Goal: Contribute content

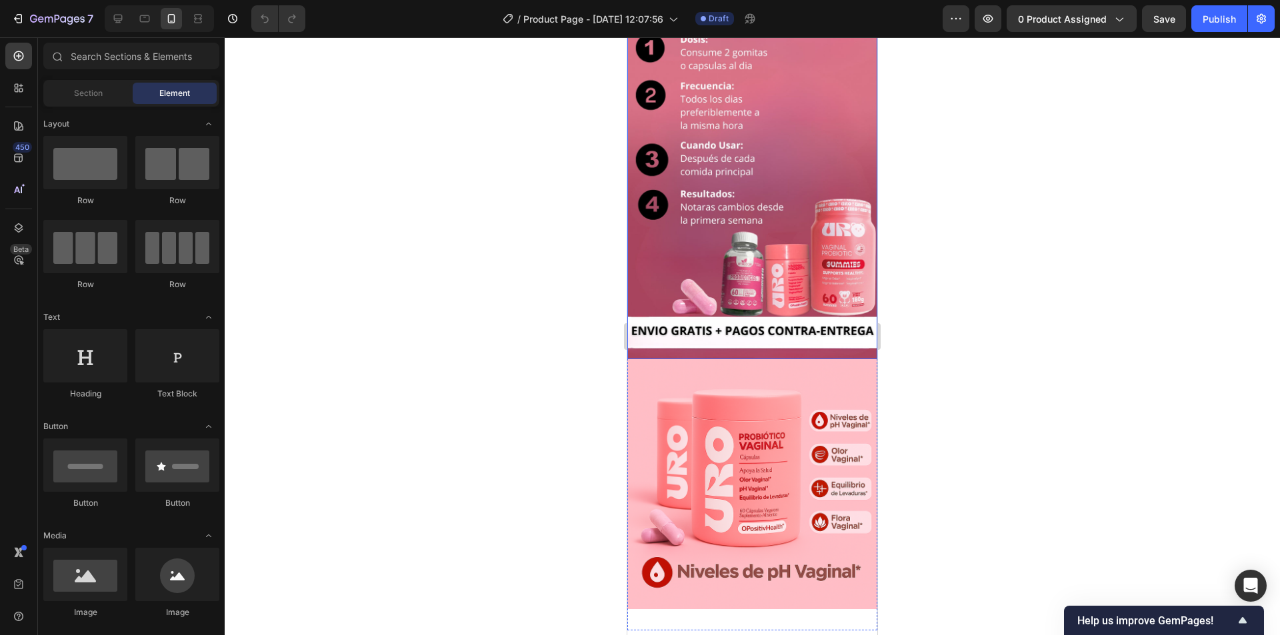
scroll to position [889, 0]
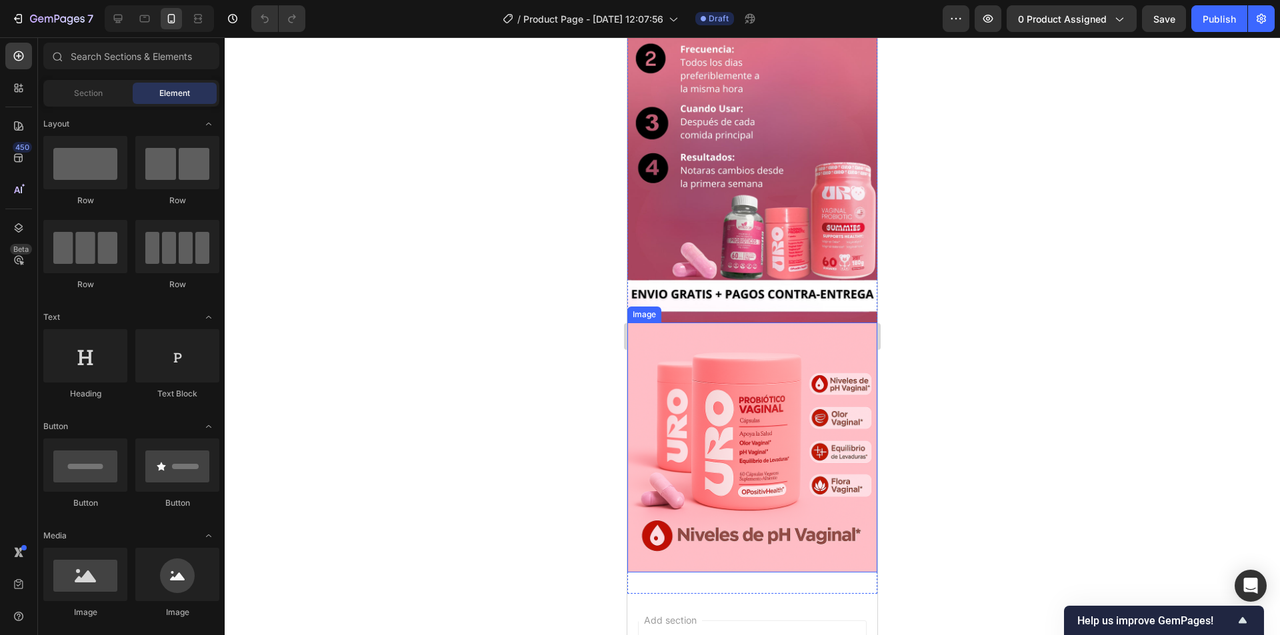
click at [739, 365] on img at bounding box center [752, 448] width 250 height 250
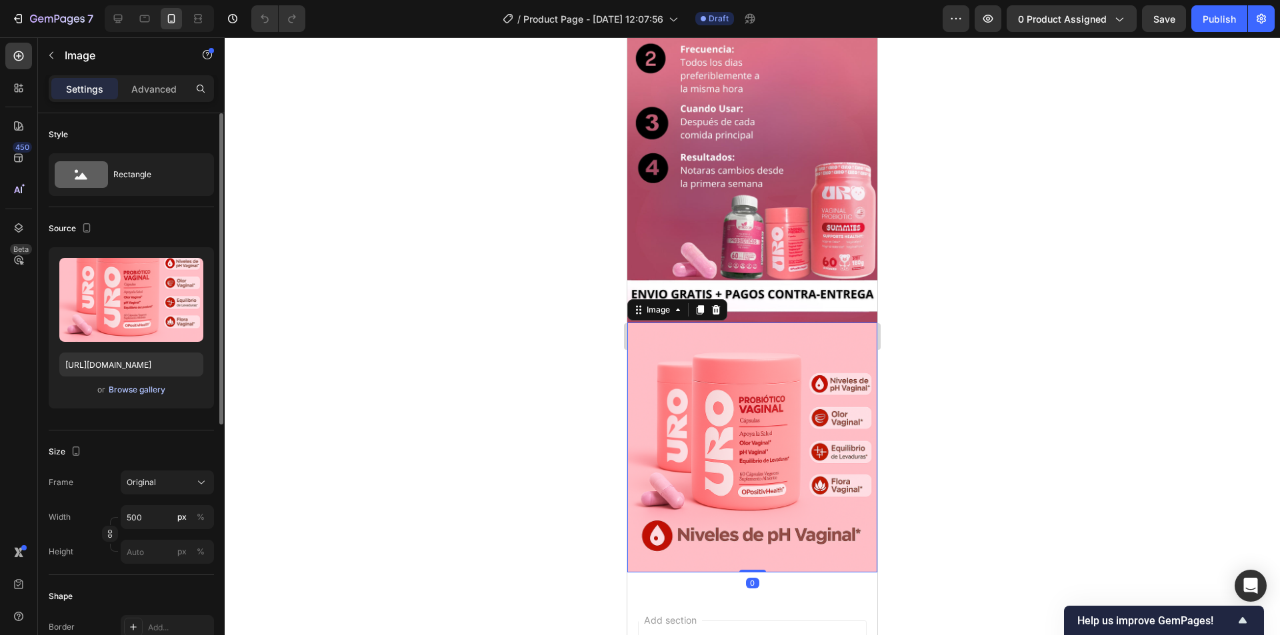
click at [137, 391] on div "Browse gallery" at bounding box center [137, 390] width 57 height 12
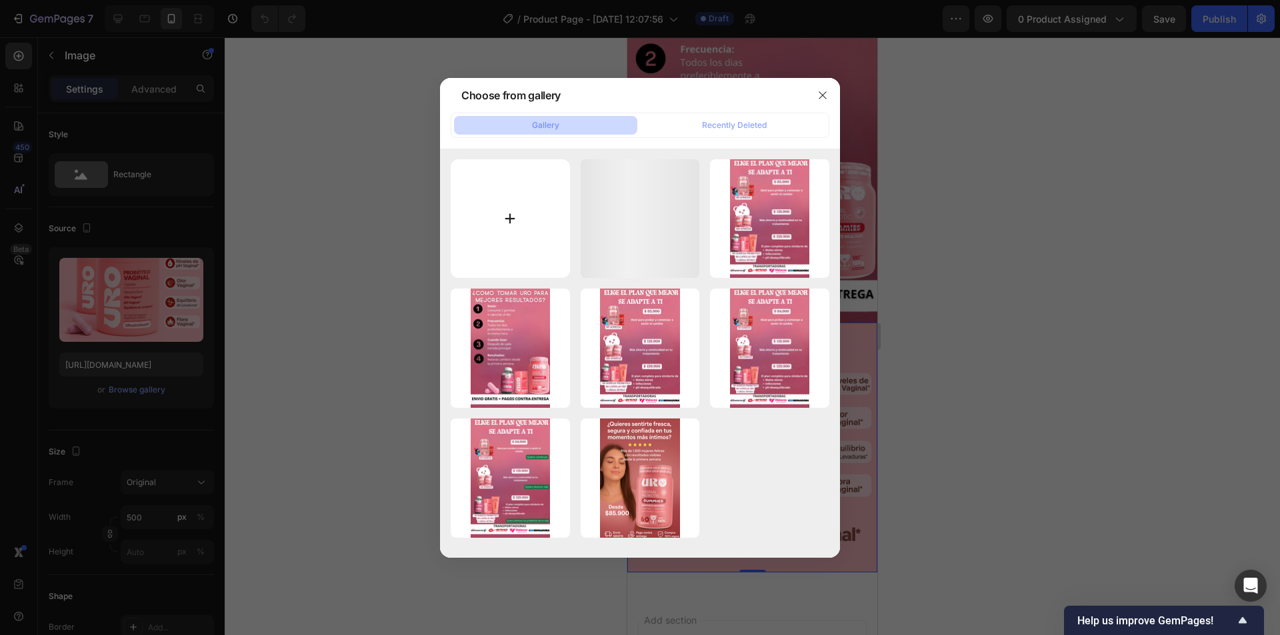
click at [515, 212] on input "file" at bounding box center [510, 218] width 119 height 119
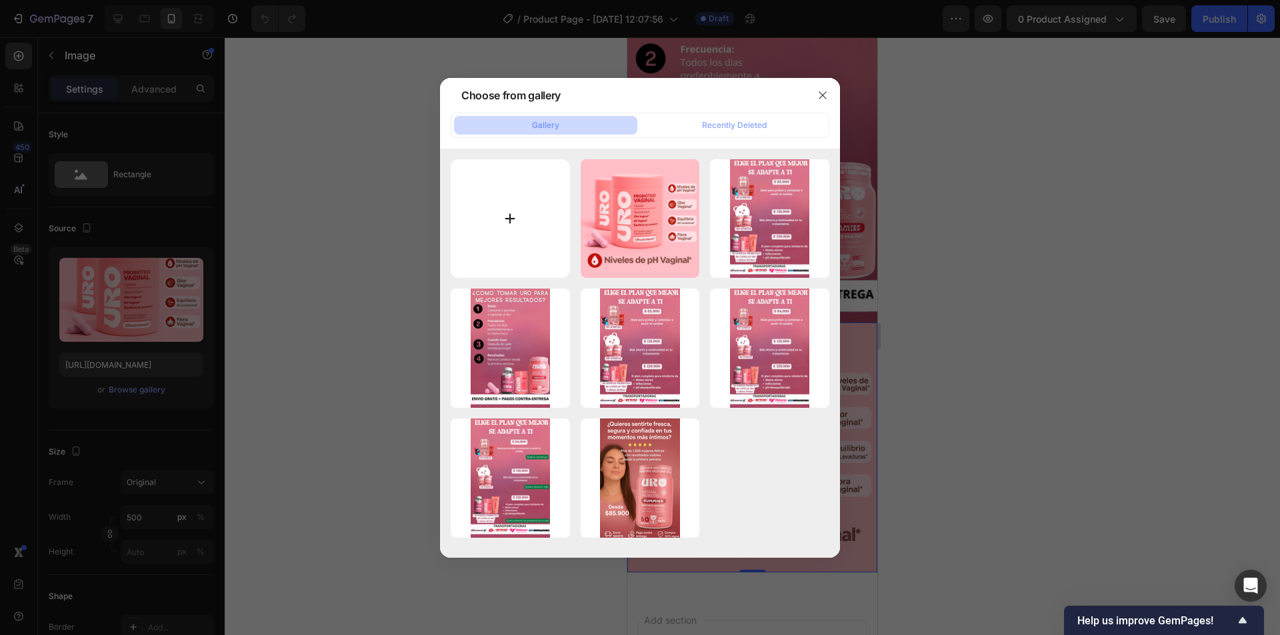
type input "C:\fakepath\ayuda a.jpg"
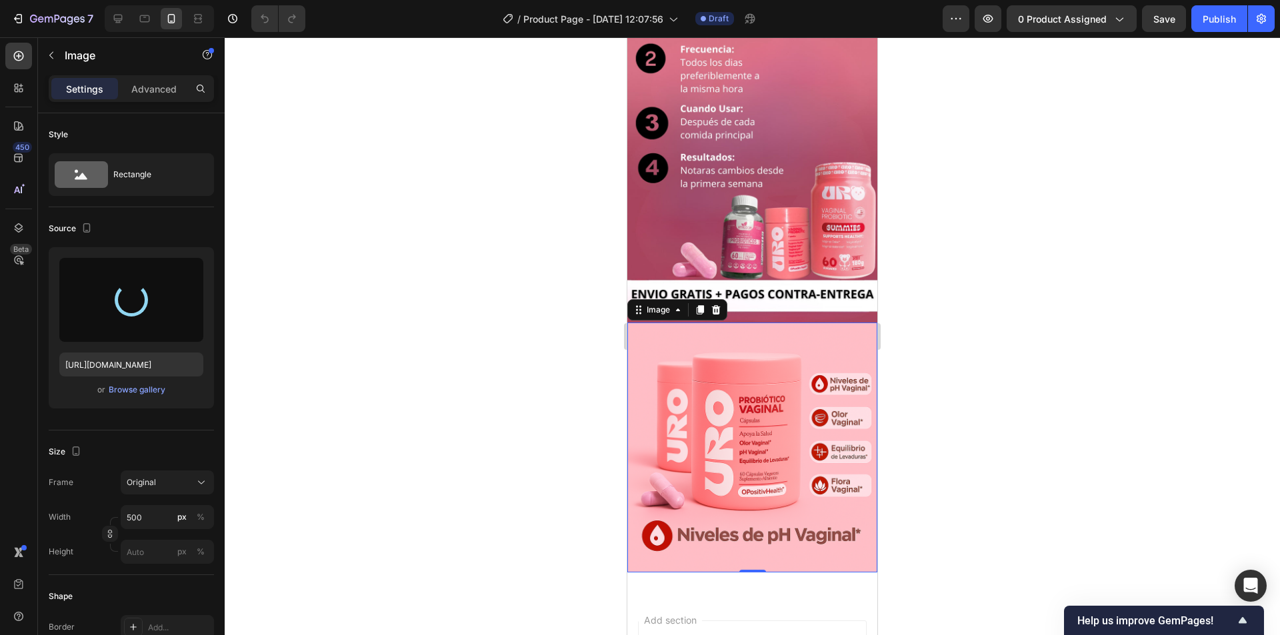
type input "[URL][DOMAIN_NAME]"
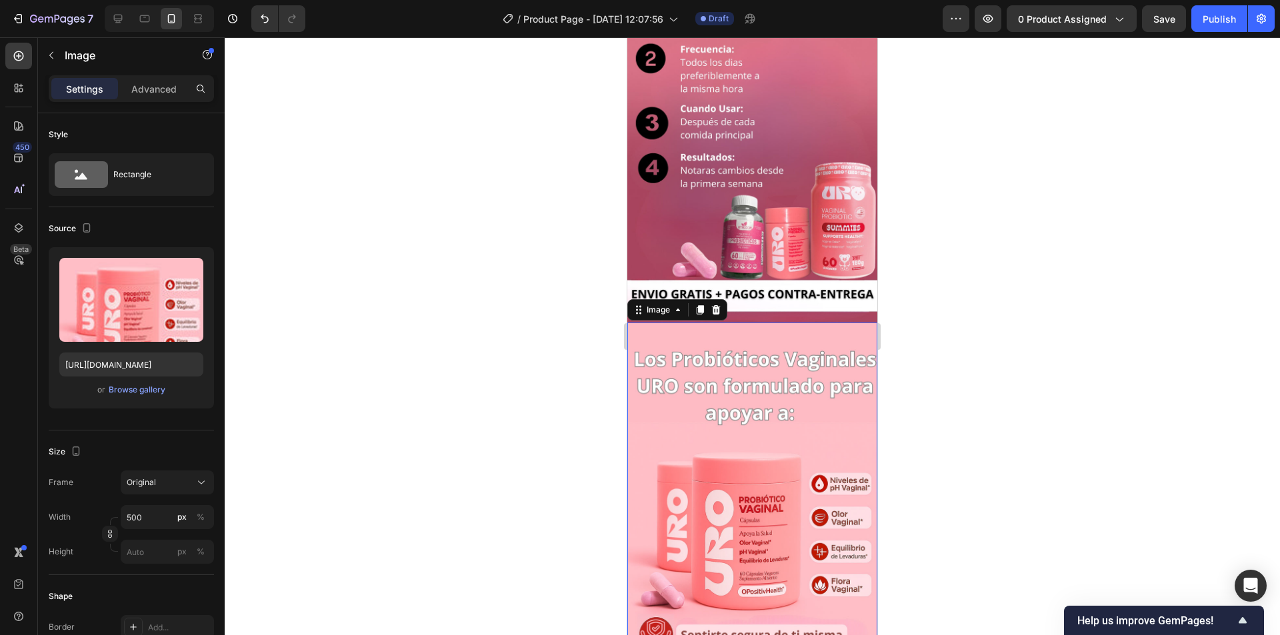
click at [957, 391] on div at bounding box center [753, 336] width 1056 height 598
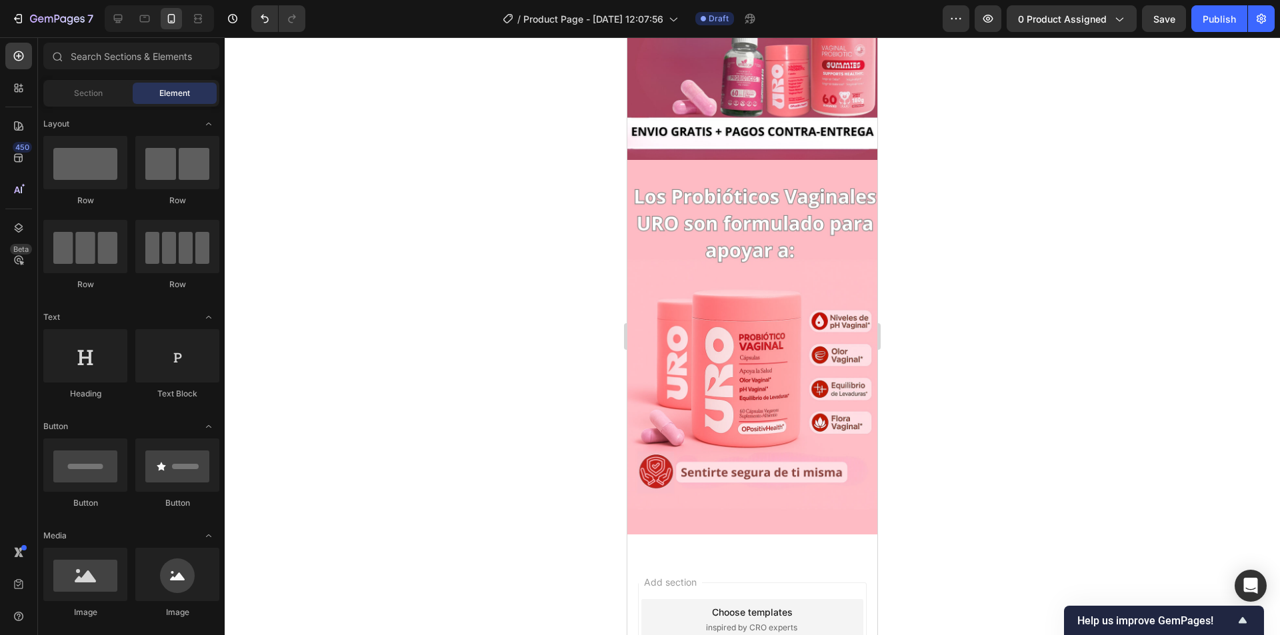
scroll to position [1054, 0]
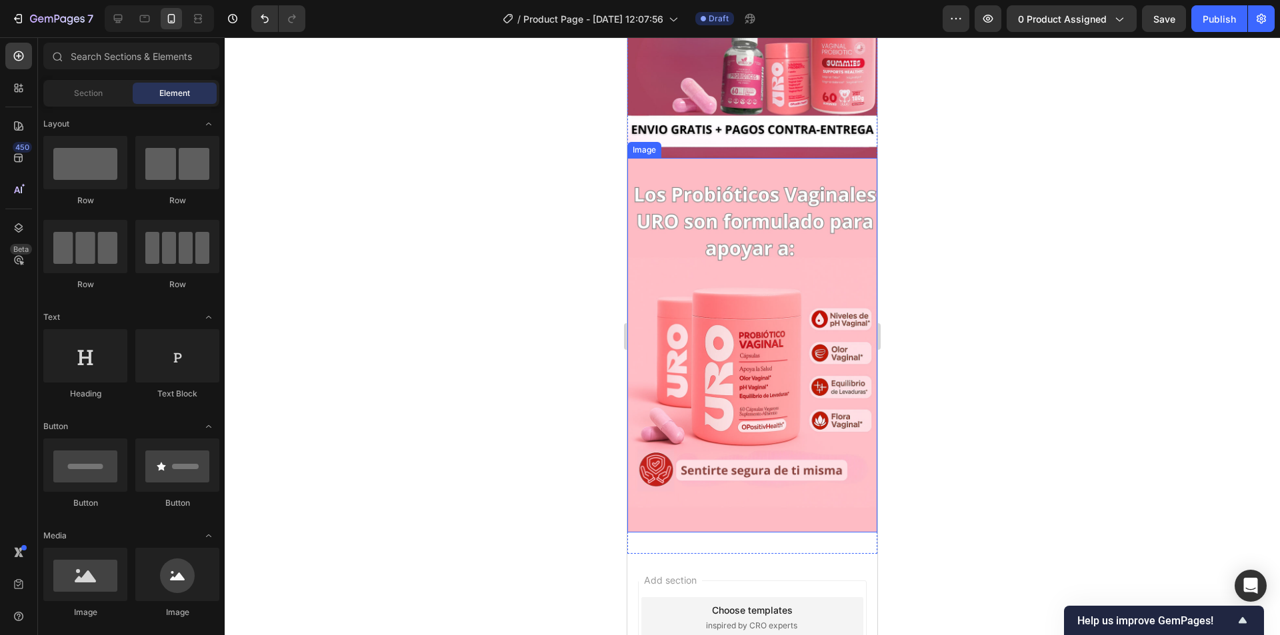
click at [733, 265] on img at bounding box center [752, 345] width 250 height 375
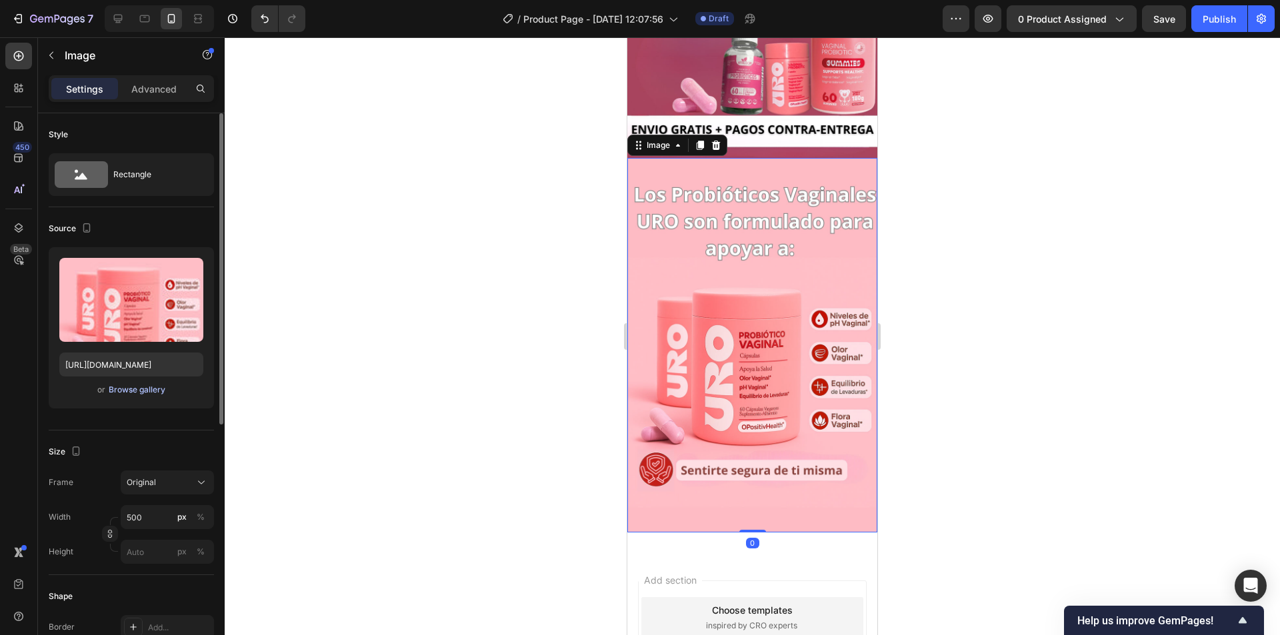
click at [139, 393] on div "Browse gallery" at bounding box center [137, 390] width 57 height 12
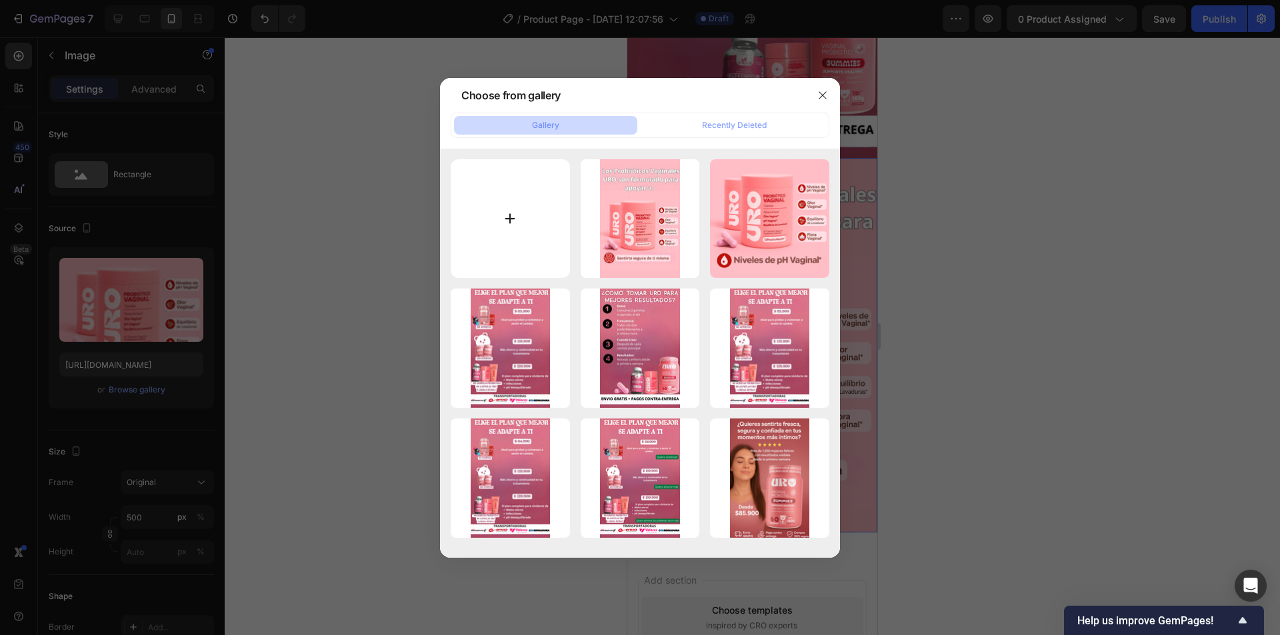
click at [509, 212] on input "file" at bounding box center [510, 218] width 119 height 119
type input "C:\fakepath\ayuda a.jpg"
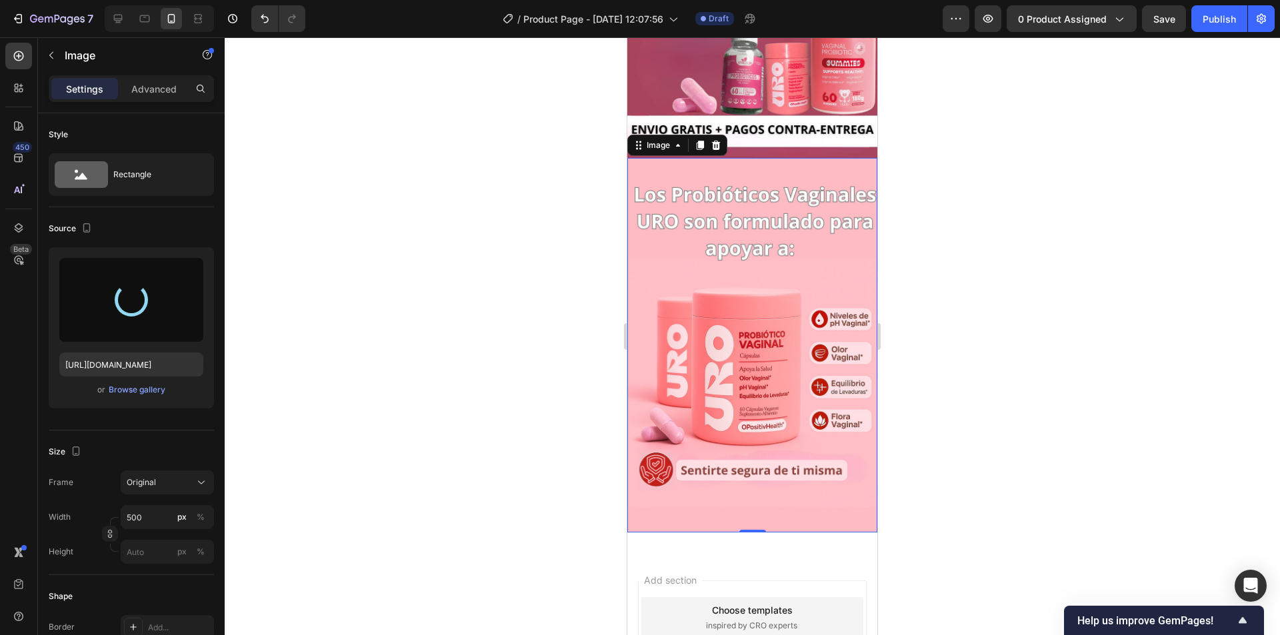
type input "[URL][DOMAIN_NAME]"
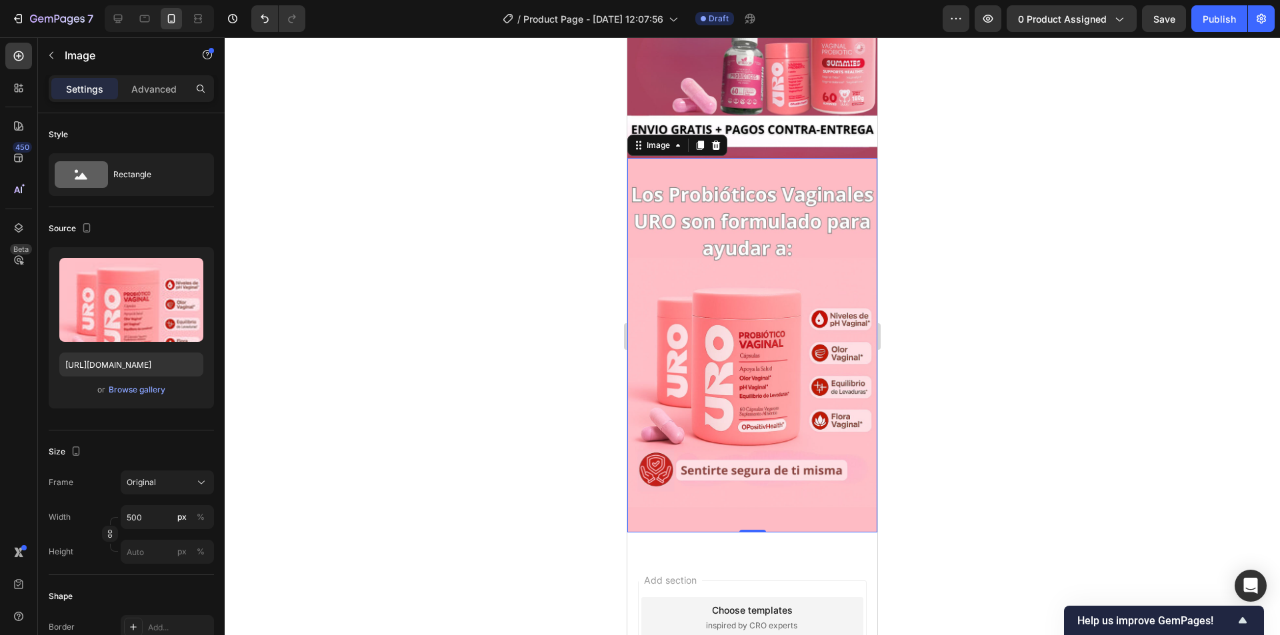
click at [1018, 254] on div at bounding box center [753, 336] width 1056 height 598
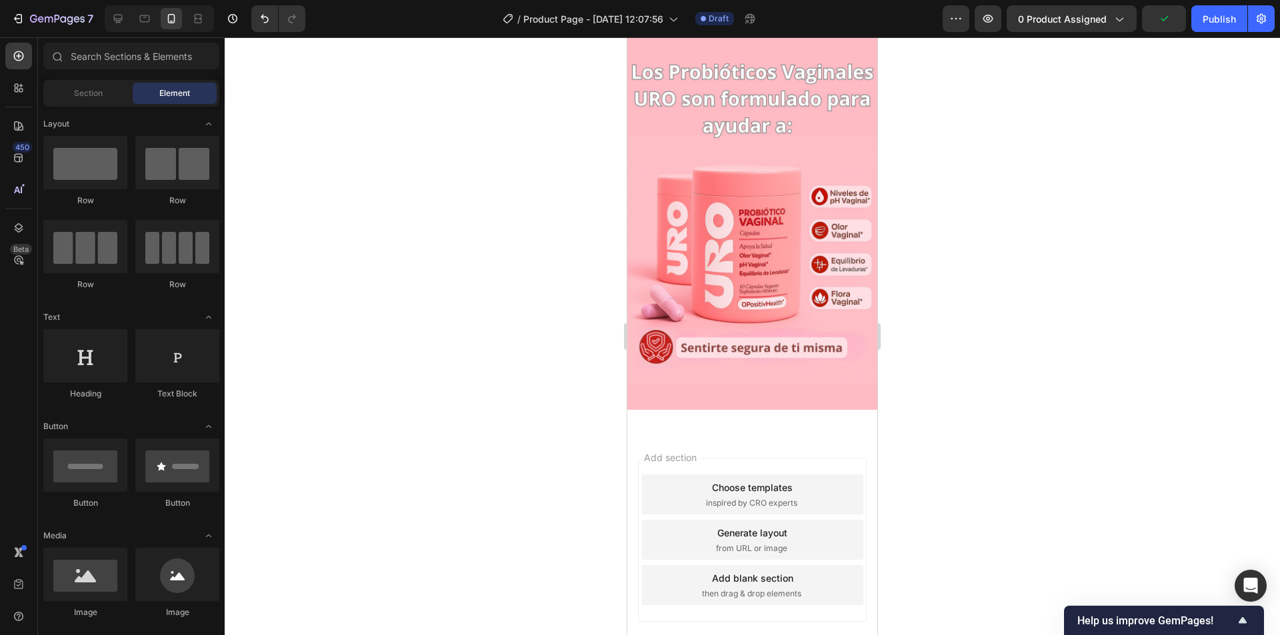
scroll to position [1195, 0]
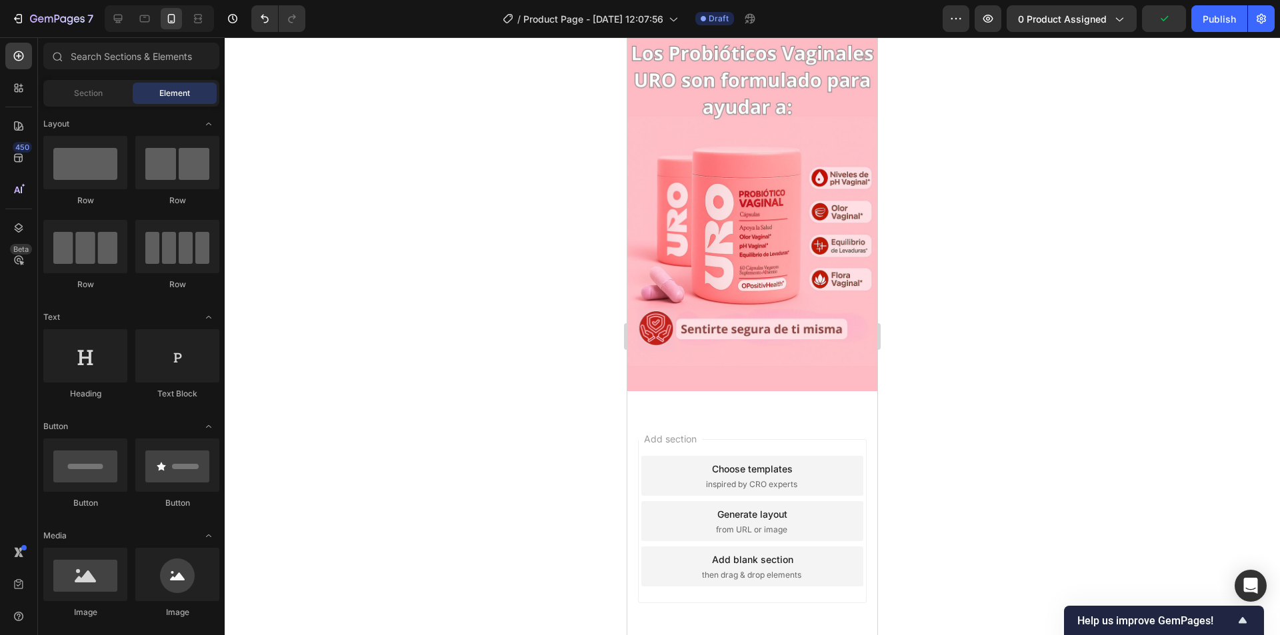
drag, startPoint x: 872, startPoint y: 414, endPoint x: 1505, endPoint y: 527, distance: 642.9
drag, startPoint x: 874, startPoint y: 258, endPoint x: 1517, endPoint y: 542, distance: 702.8
click at [799, 237] on img at bounding box center [752, 204] width 250 height 375
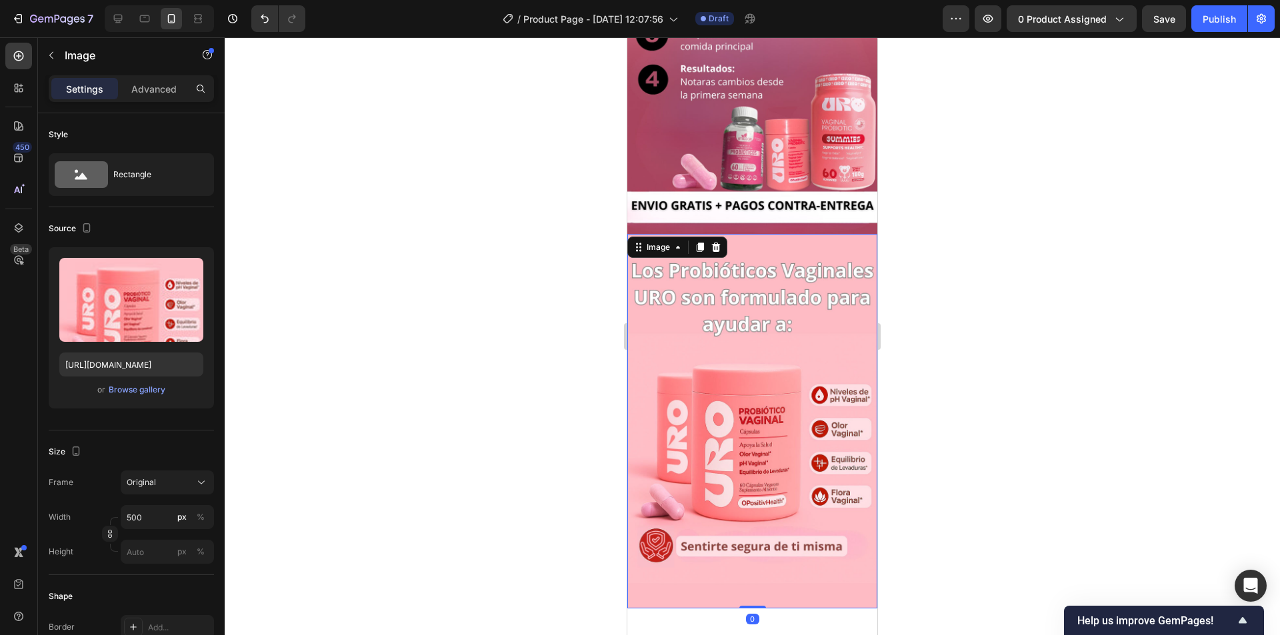
scroll to position [973, 0]
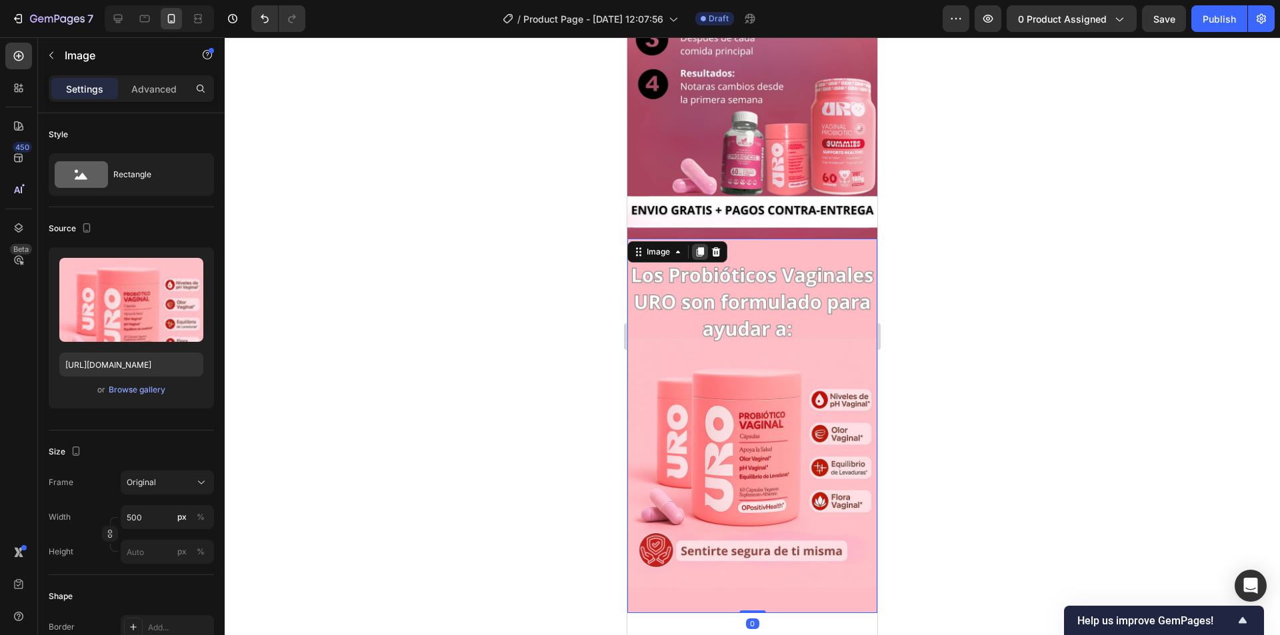
click at [700, 247] on icon at bounding box center [700, 251] width 7 height 9
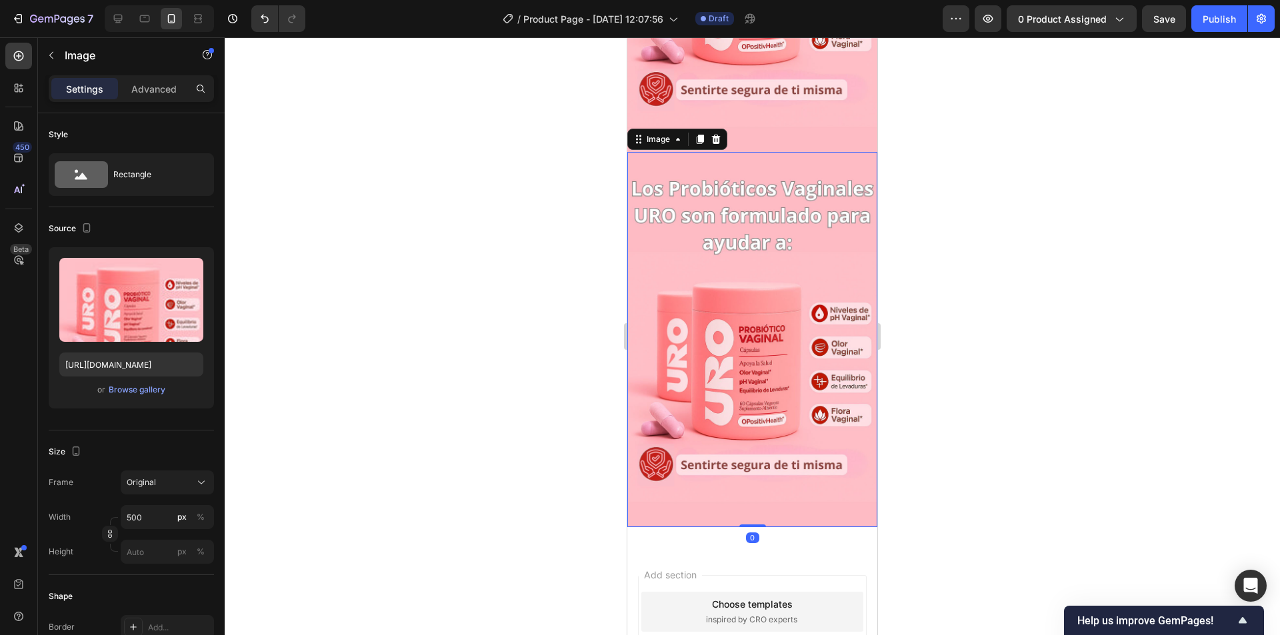
scroll to position [1442, 0]
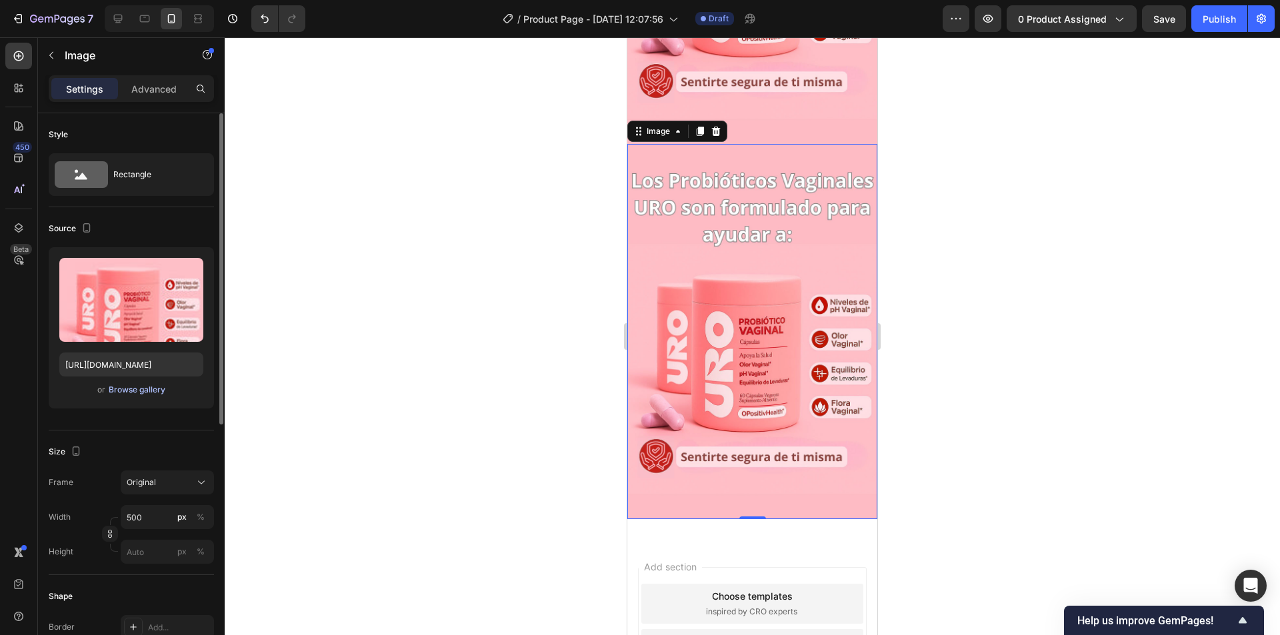
click at [139, 388] on div "Browse gallery" at bounding box center [137, 390] width 57 height 12
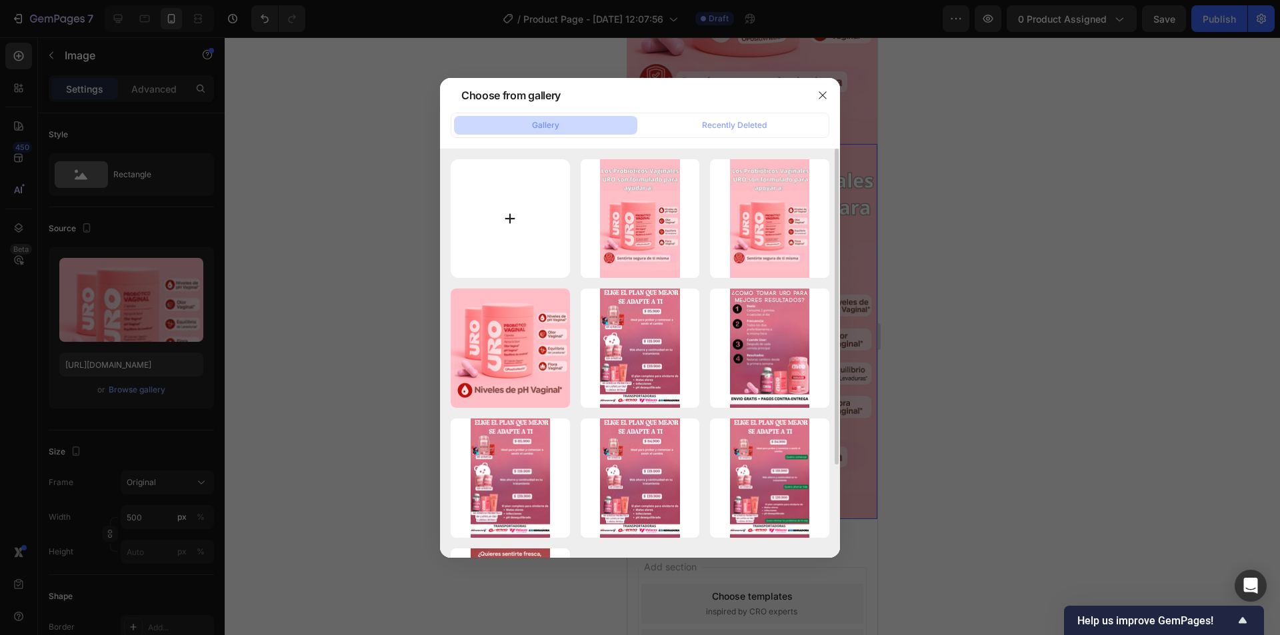
click at [507, 225] on input "file" at bounding box center [510, 218] width 119 height 119
type input "C:\fakepath\1598126.png"
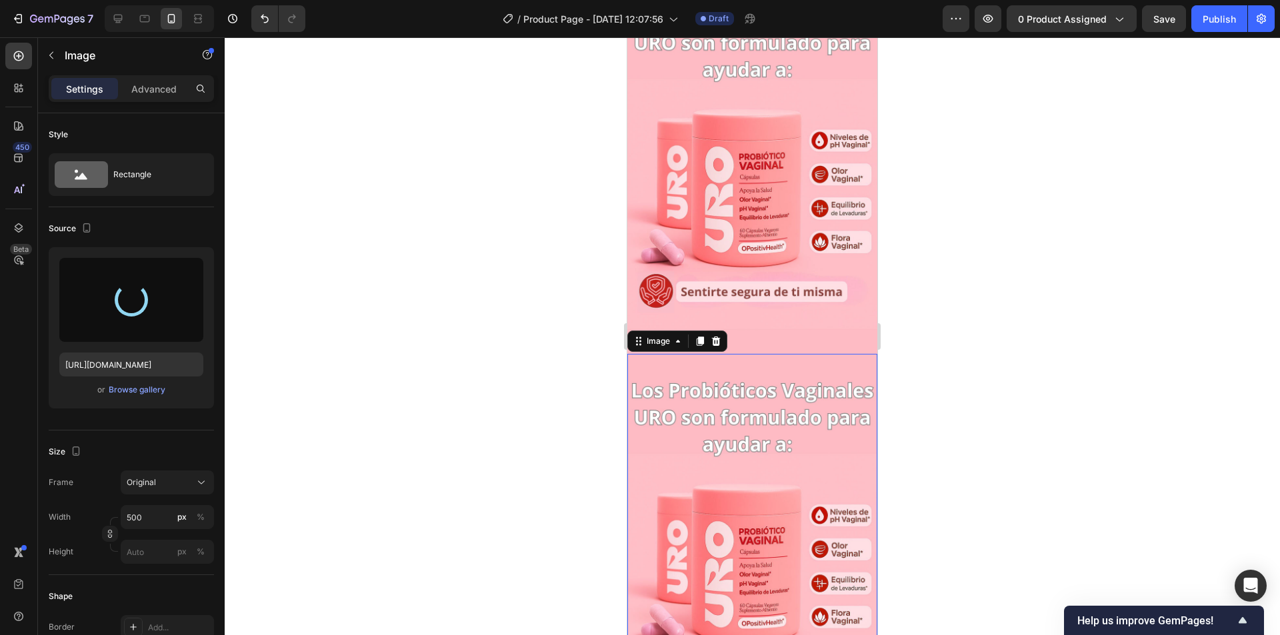
scroll to position [1220, 0]
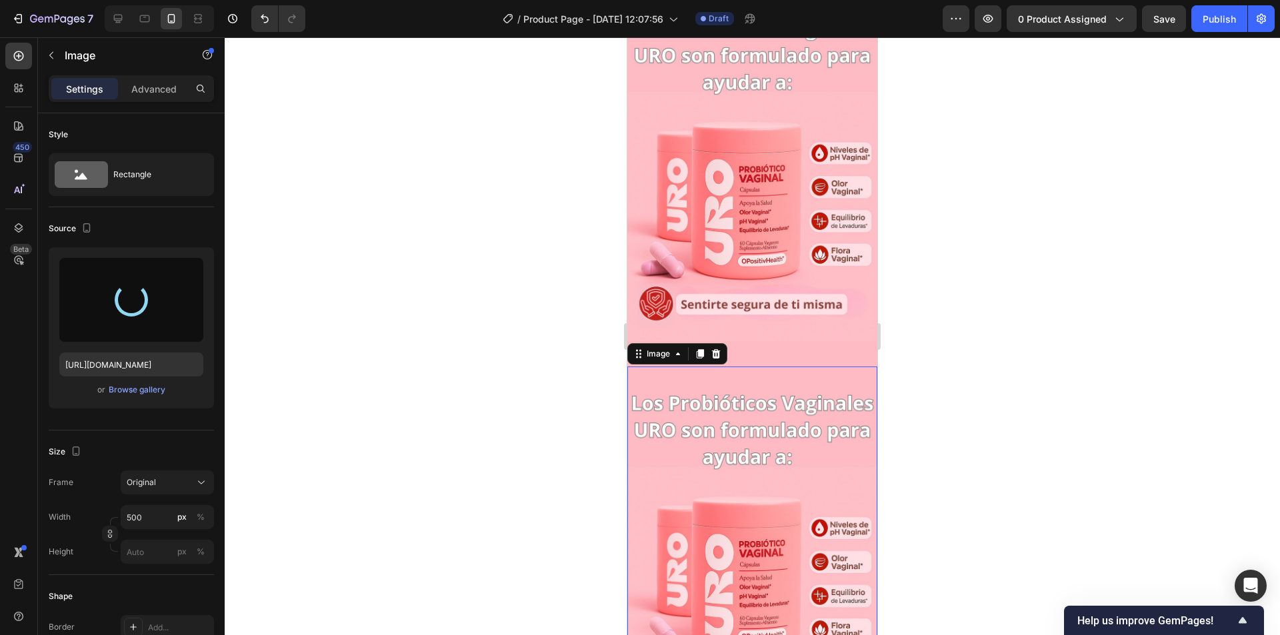
type input "[URL][DOMAIN_NAME]"
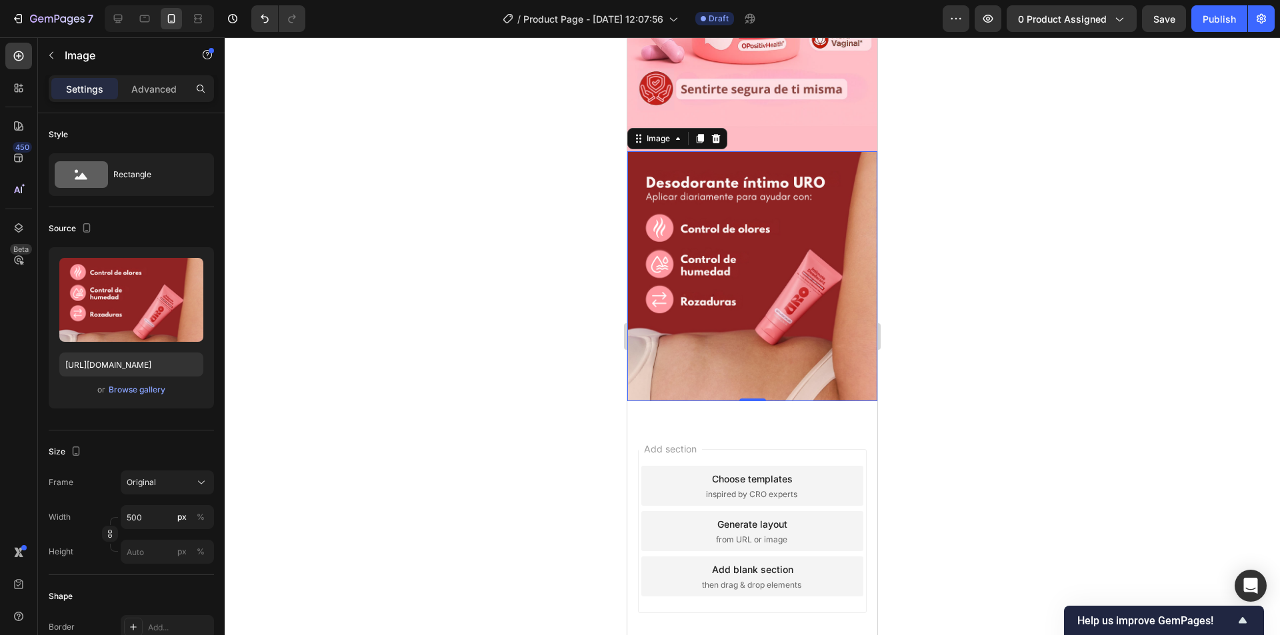
scroll to position [1213, 0]
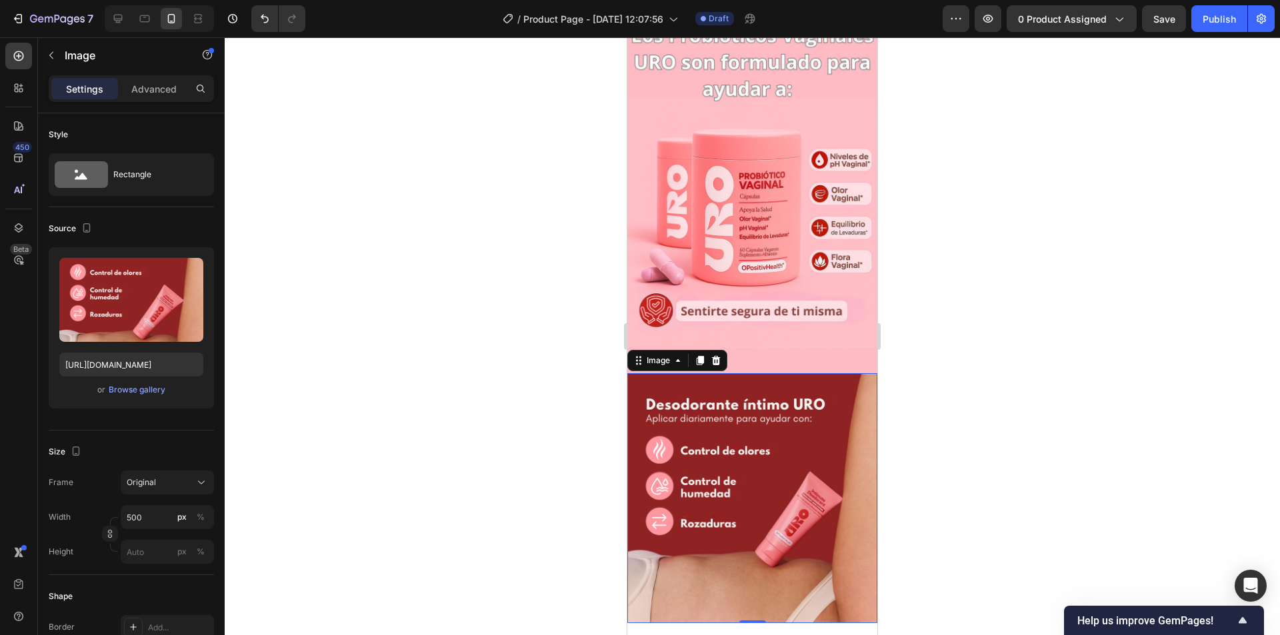
click at [966, 309] on div at bounding box center [753, 336] width 1056 height 598
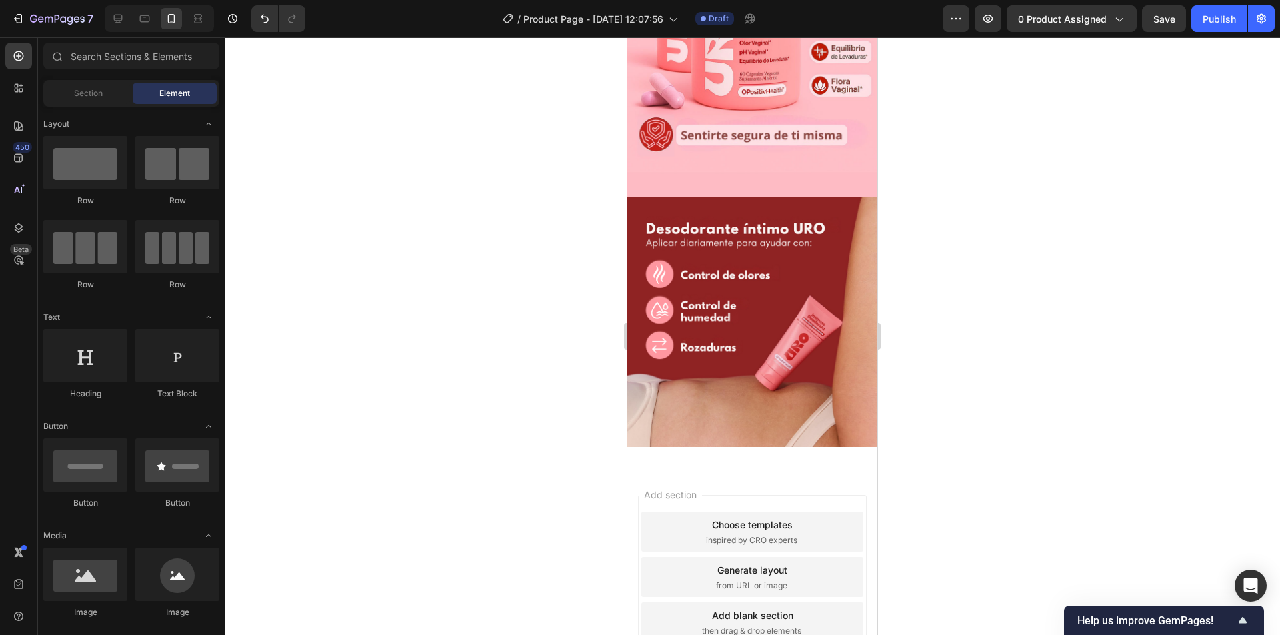
scroll to position [1435, 0]
